Goal: Task Accomplishment & Management: Manage account settings

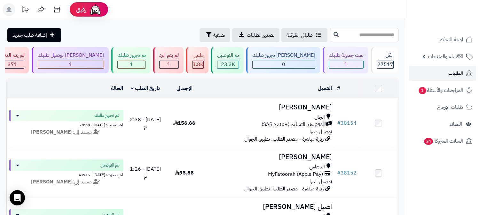
click at [439, 71] on link "الطلبات" at bounding box center [442, 73] width 67 height 15
click at [445, 76] on link "الطلبات" at bounding box center [442, 73] width 67 height 15
click at [450, 75] on span "الطلبات" at bounding box center [455, 73] width 15 height 9
click at [439, 74] on link "الطلبات" at bounding box center [442, 73] width 67 height 15
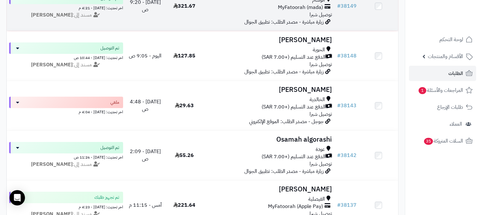
scroll to position [284, 0]
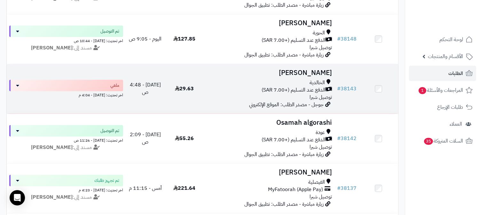
click at [304, 89] on span "الدفع عند التسليم (+7.00 SAR)" at bounding box center [293, 90] width 64 height 7
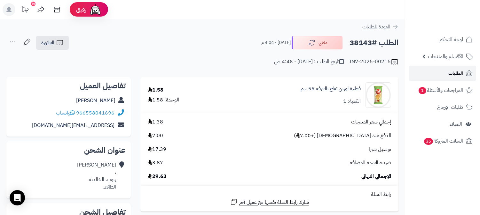
click at [425, 79] on link "الطلبات" at bounding box center [442, 73] width 67 height 15
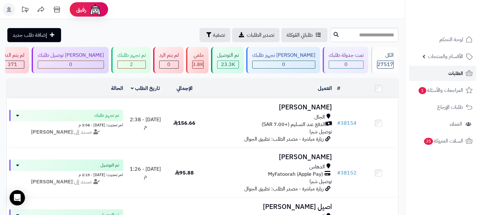
click at [430, 76] on link "الطلبات" at bounding box center [442, 73] width 67 height 15
click at [431, 76] on link "الطلبات" at bounding box center [442, 73] width 67 height 15
click at [459, 68] on link "الطلبات" at bounding box center [442, 73] width 67 height 15
click at [461, 71] on span "الطلبات" at bounding box center [455, 73] width 15 height 9
